Goal: Task Accomplishment & Management: Use online tool/utility

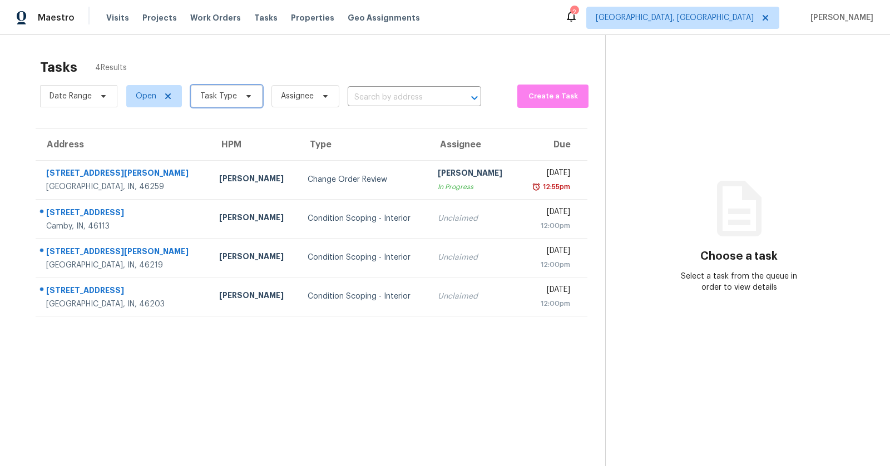
click at [255, 92] on span "Task Type" at bounding box center [227, 96] width 72 height 22
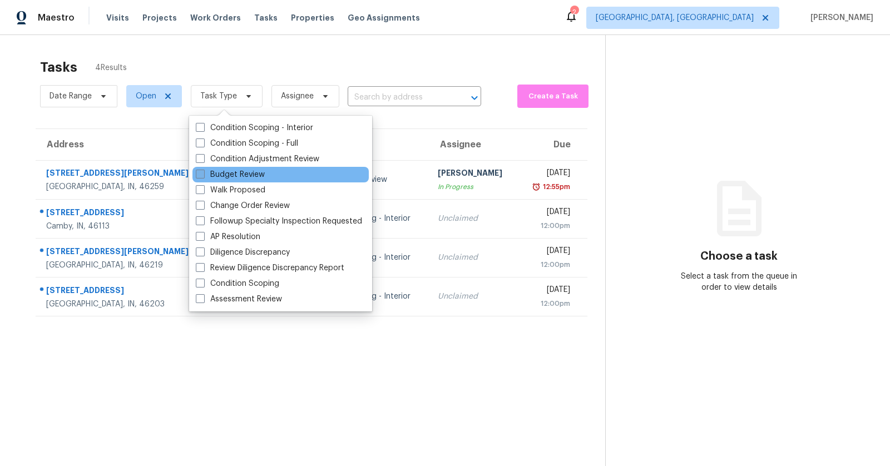
click at [253, 176] on label "Budget Review" at bounding box center [230, 174] width 69 height 11
click at [203, 176] on input "Budget Review" at bounding box center [199, 172] width 7 height 7
checkbox input "true"
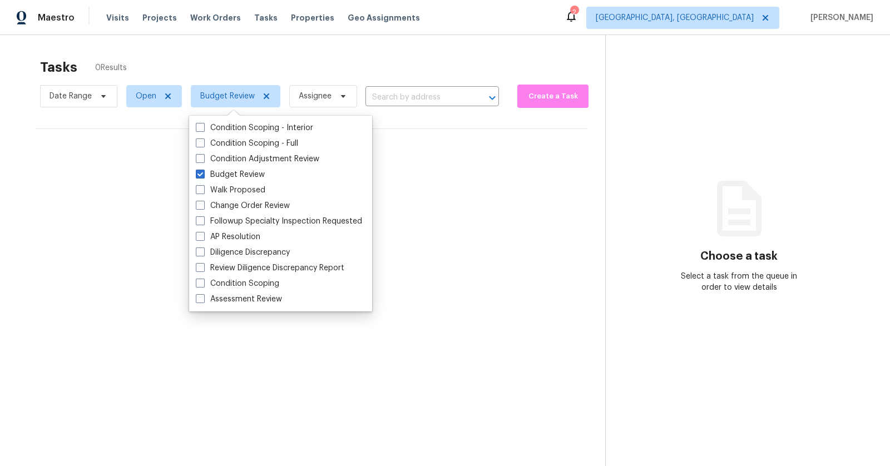
click at [342, 51] on div "Tasks 0 Results Date Range Open Budget Review Assignee ​ Create a Task No tasks…" at bounding box center [445, 268] width 890 height 466
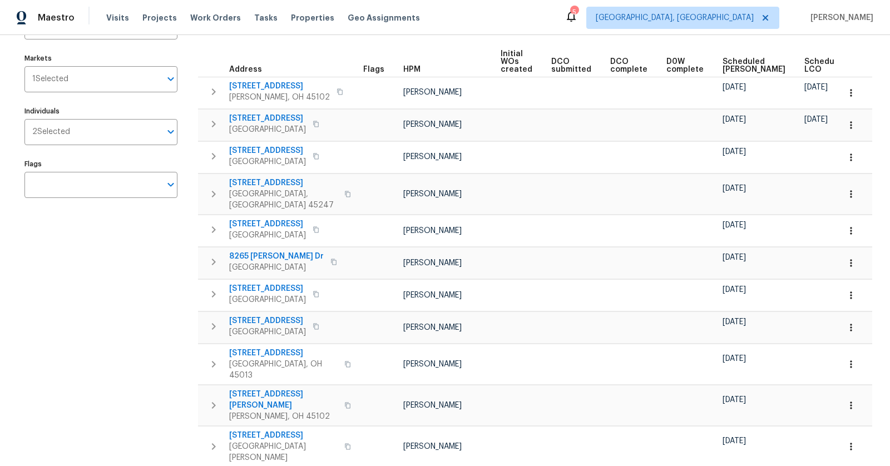
scroll to position [66, 0]
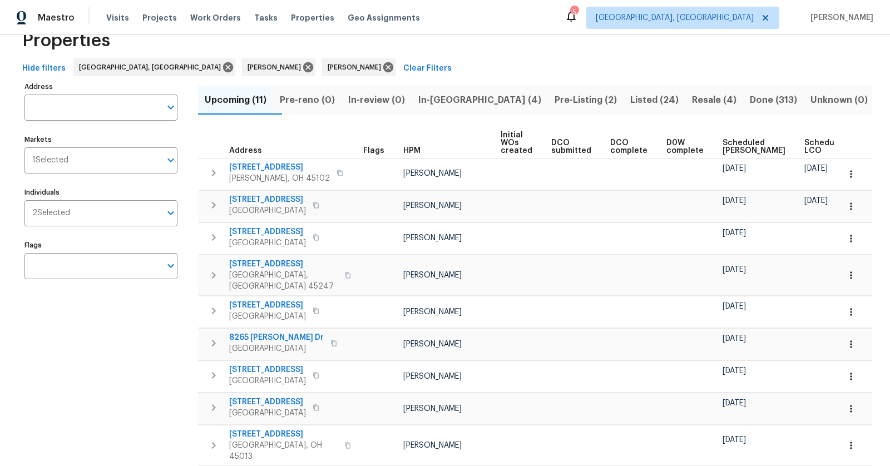
scroll to position [33, 0]
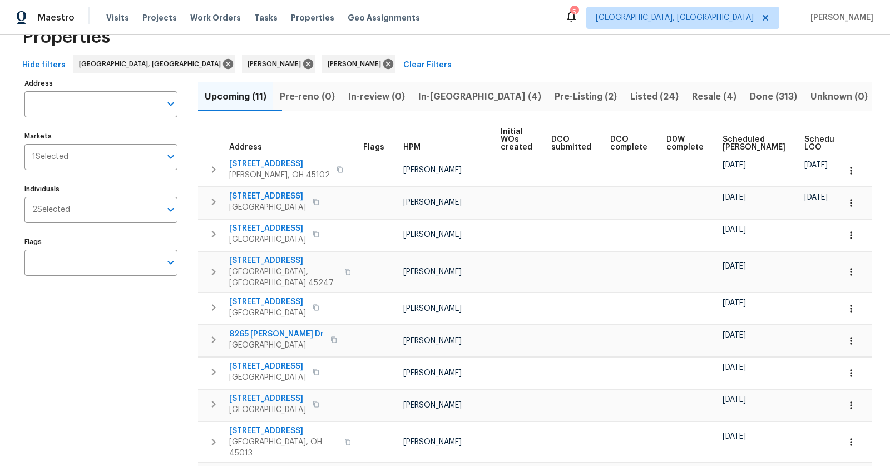
click at [471, 91] on span "In-[GEOGRAPHIC_DATA] (4)" at bounding box center [479, 97] width 123 height 16
